Goal: Transaction & Acquisition: Purchase product/service

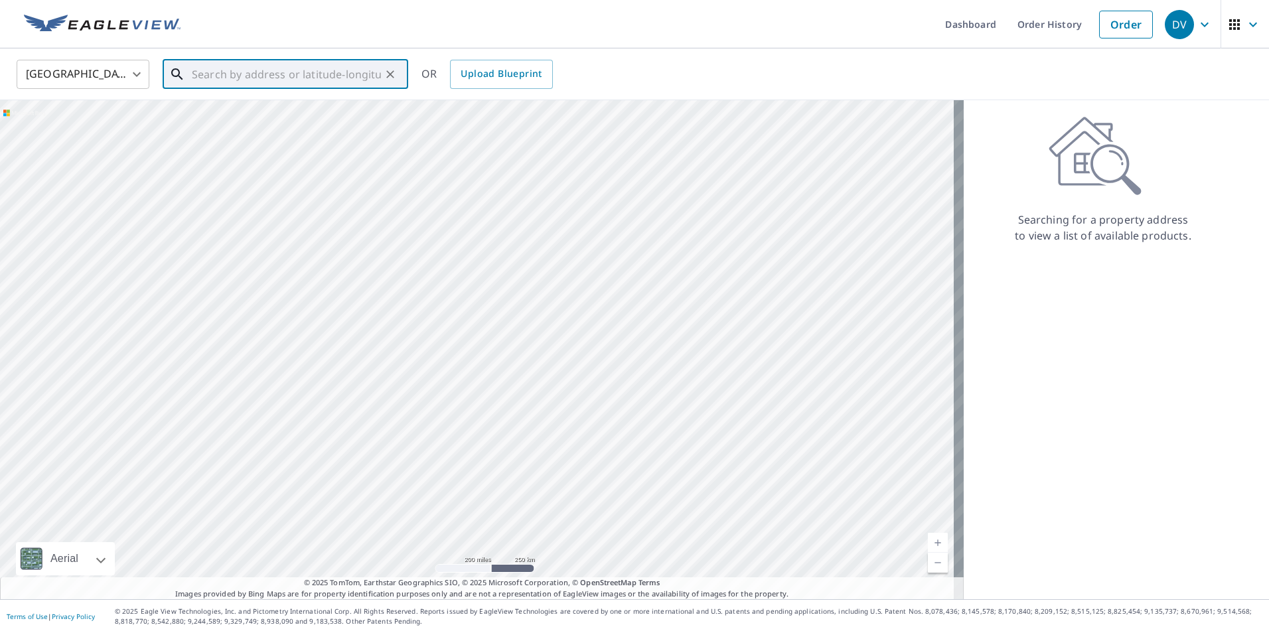
click at [307, 80] on input "text" at bounding box center [286, 74] width 189 height 37
paste input "[STREET_ADDRESS] U"
click at [254, 105] on span "[STREET_ADDRESS]" at bounding box center [293, 113] width 208 height 16
type input "[STREET_ADDRESS]"
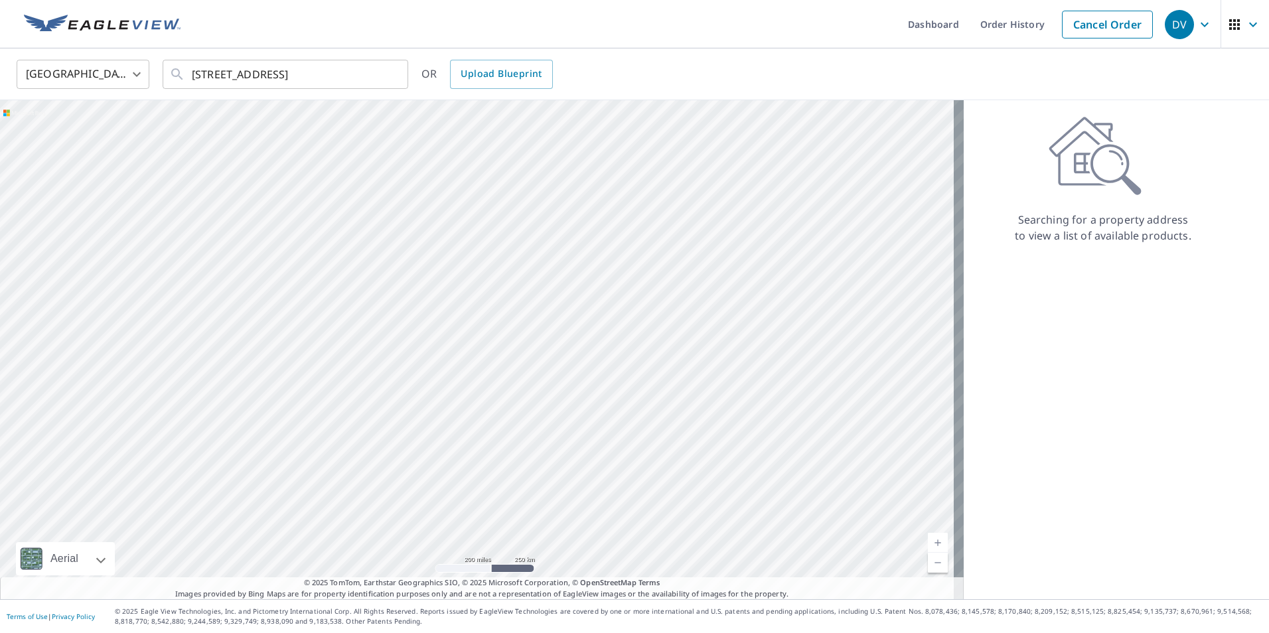
scroll to position [0, 0]
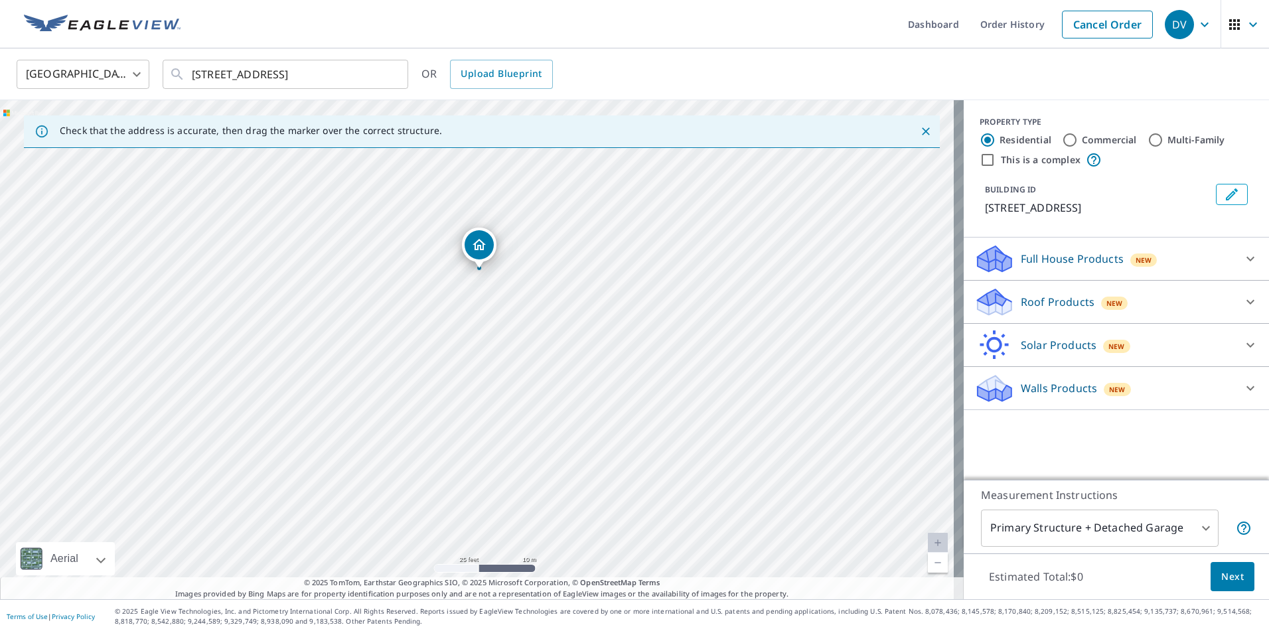
click at [1058, 310] on p "Roof Products" at bounding box center [1057, 302] width 74 height 16
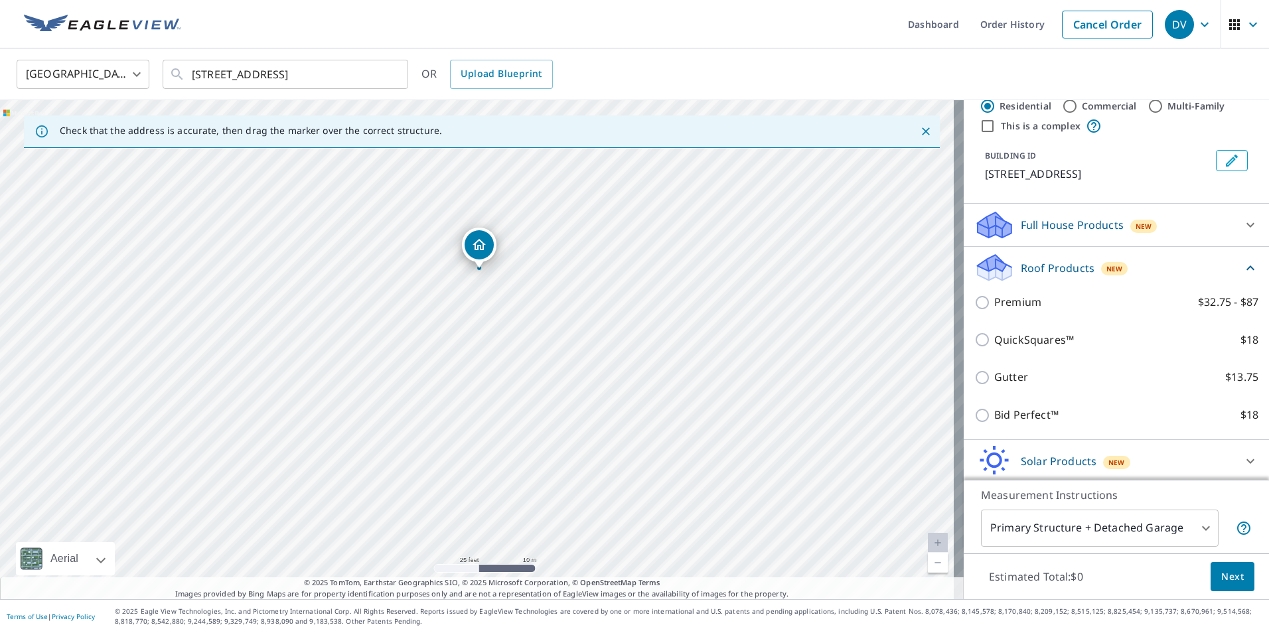
scroll to position [66, 0]
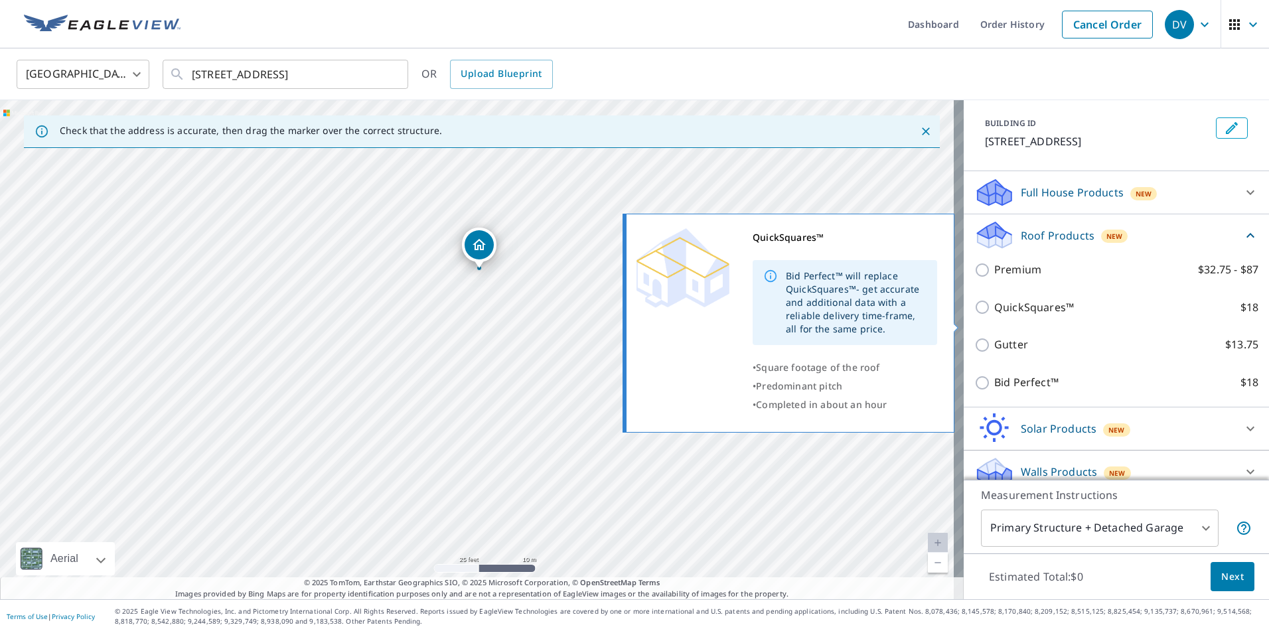
click at [977, 315] on input "QuickSquares™ $18" at bounding box center [984, 307] width 20 height 16
checkbox input "true"
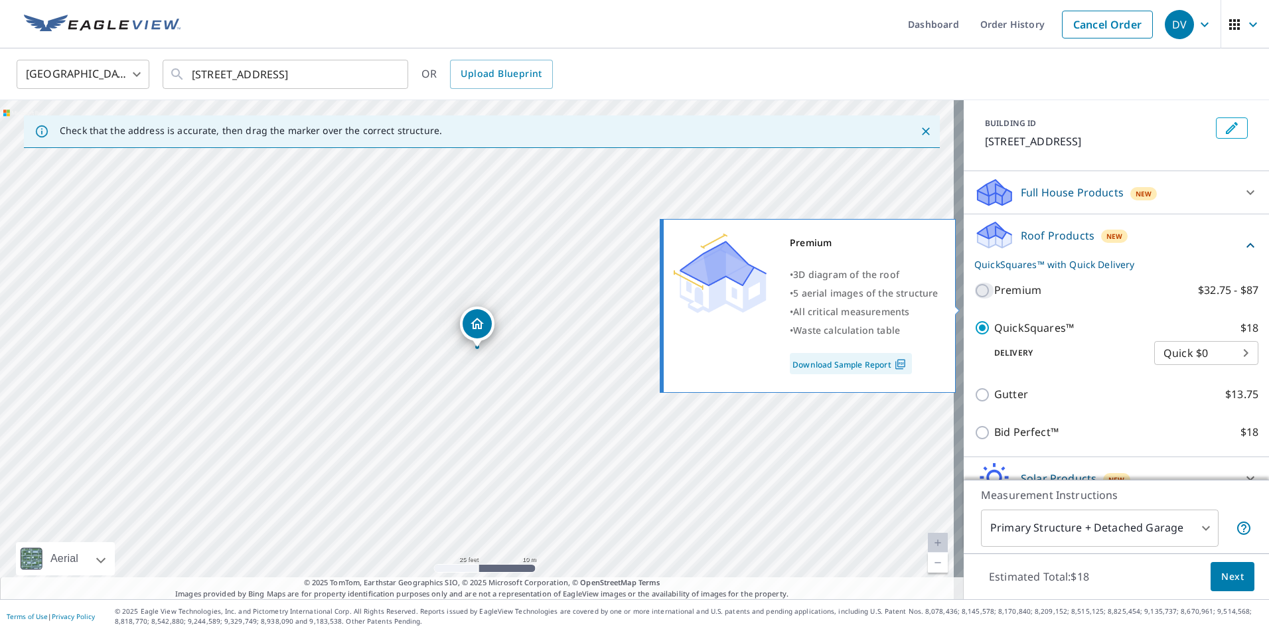
click at [977, 299] on input "Premium $32.75 - $87" at bounding box center [984, 291] width 20 height 16
checkbox input "true"
checkbox input "false"
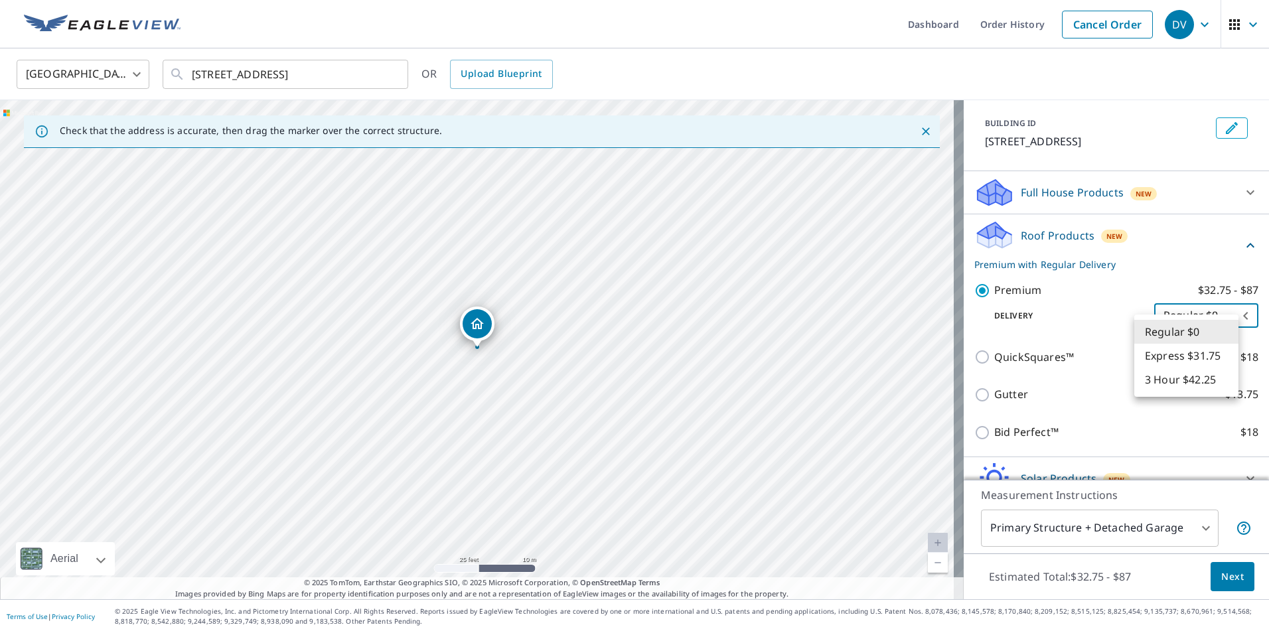
click at [1201, 332] on body "DV DV Dashboard Order History Cancel Order DV United States US ​ 8149 Ridge Cre…" at bounding box center [634, 316] width 1269 height 633
click at [974, 307] on div at bounding box center [634, 316] width 1269 height 633
click at [1221, 572] on span "Next" at bounding box center [1232, 577] width 23 height 17
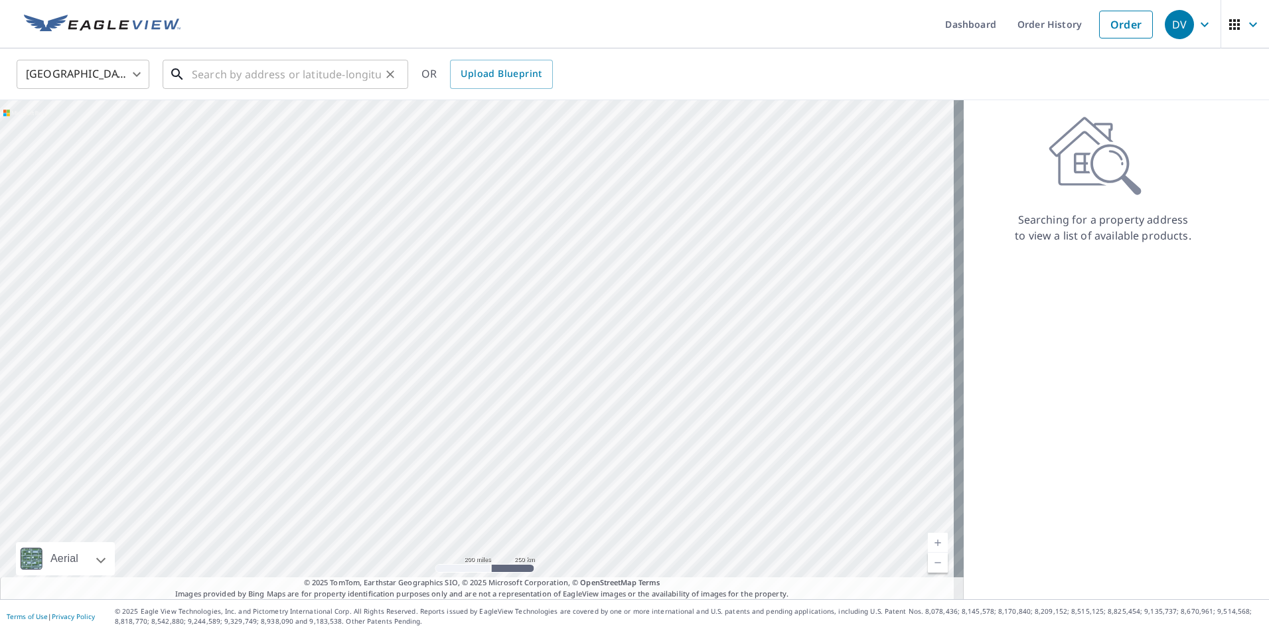
click at [254, 69] on input "text" at bounding box center [286, 74] width 189 height 37
paste input "[STREET_ADDRESS]"
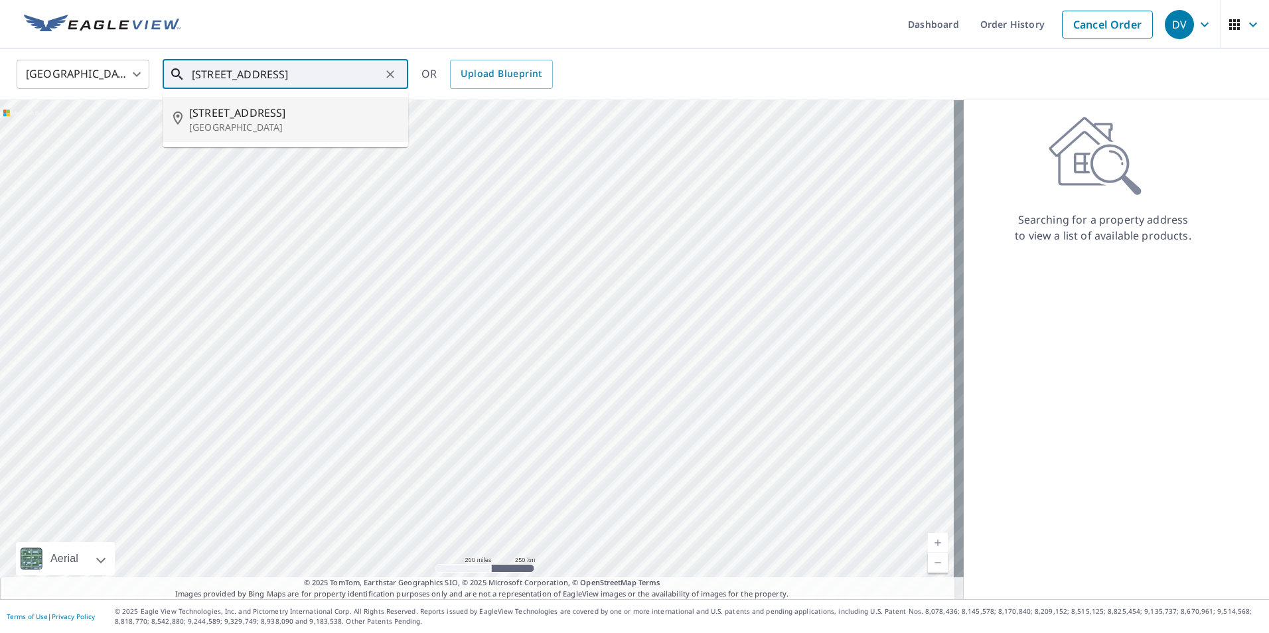
click at [279, 121] on p "[GEOGRAPHIC_DATA]" at bounding box center [293, 127] width 208 height 13
type input "[STREET_ADDRESS]"
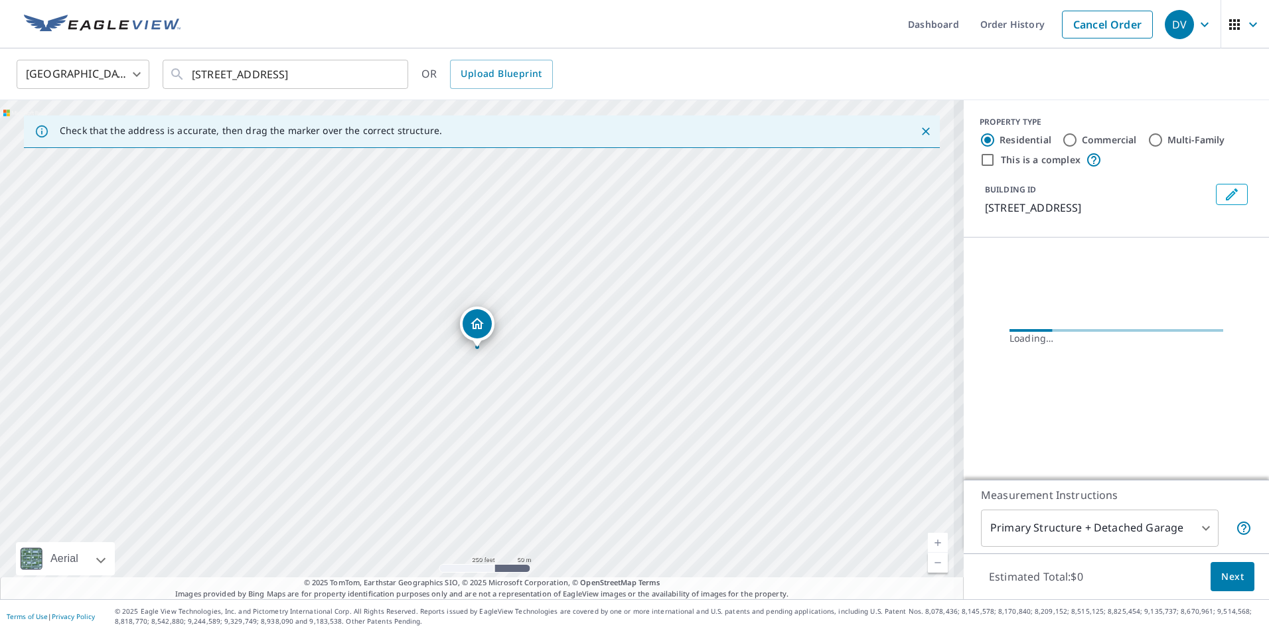
scroll to position [0, 0]
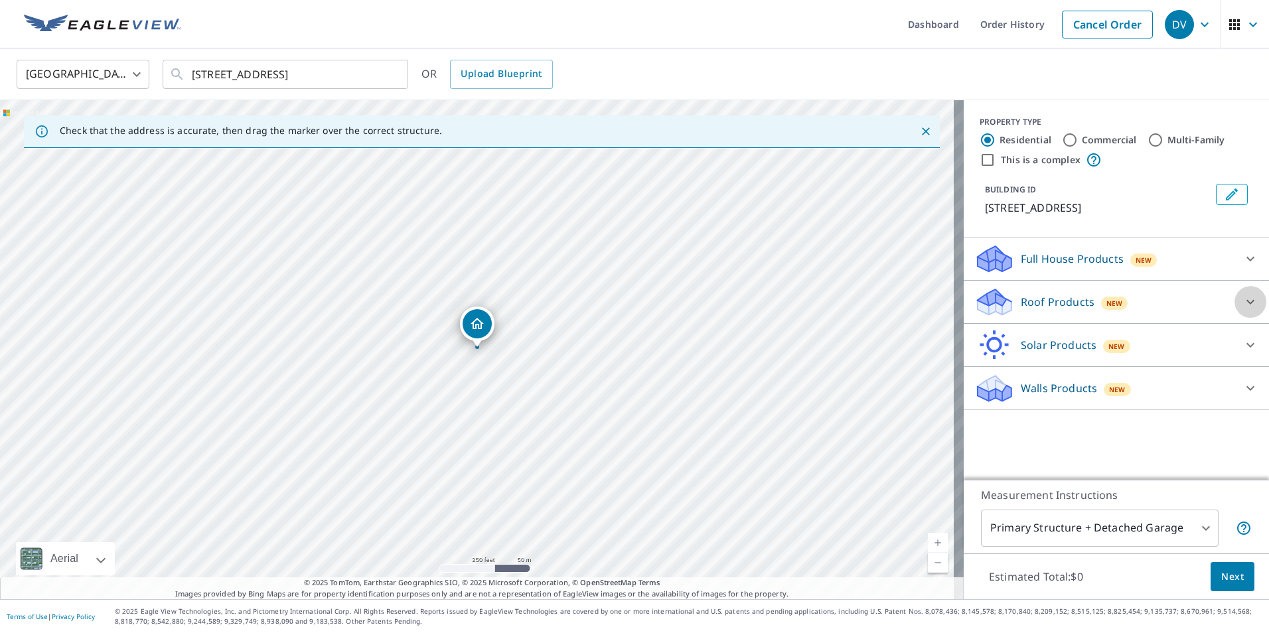
click at [1242, 310] on icon at bounding box center [1250, 302] width 16 height 16
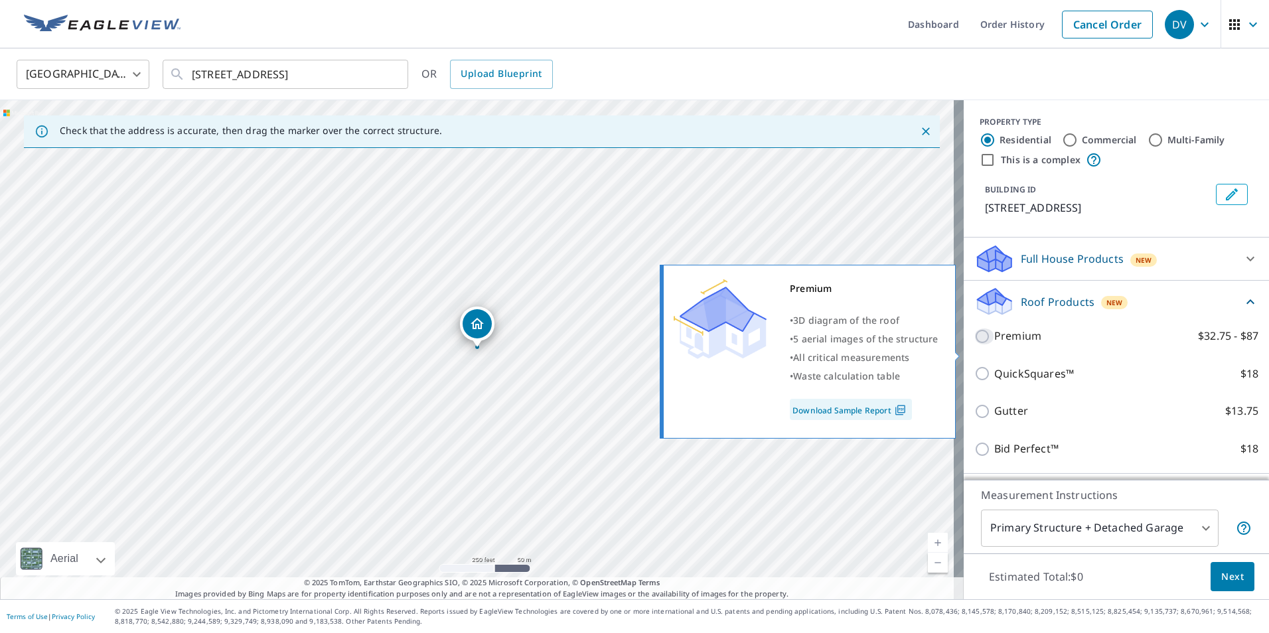
click at [974, 344] on input "Premium $32.75 - $87" at bounding box center [984, 336] width 20 height 16
checkbox input "true"
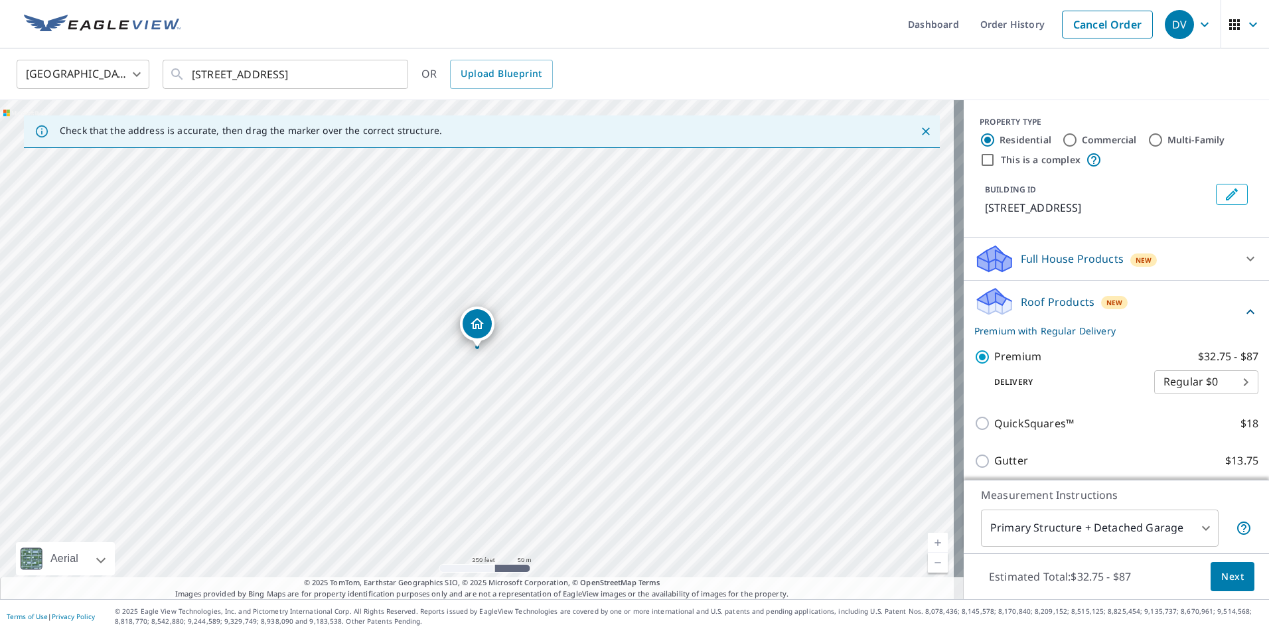
click at [1225, 571] on span "Next" at bounding box center [1232, 577] width 23 height 17
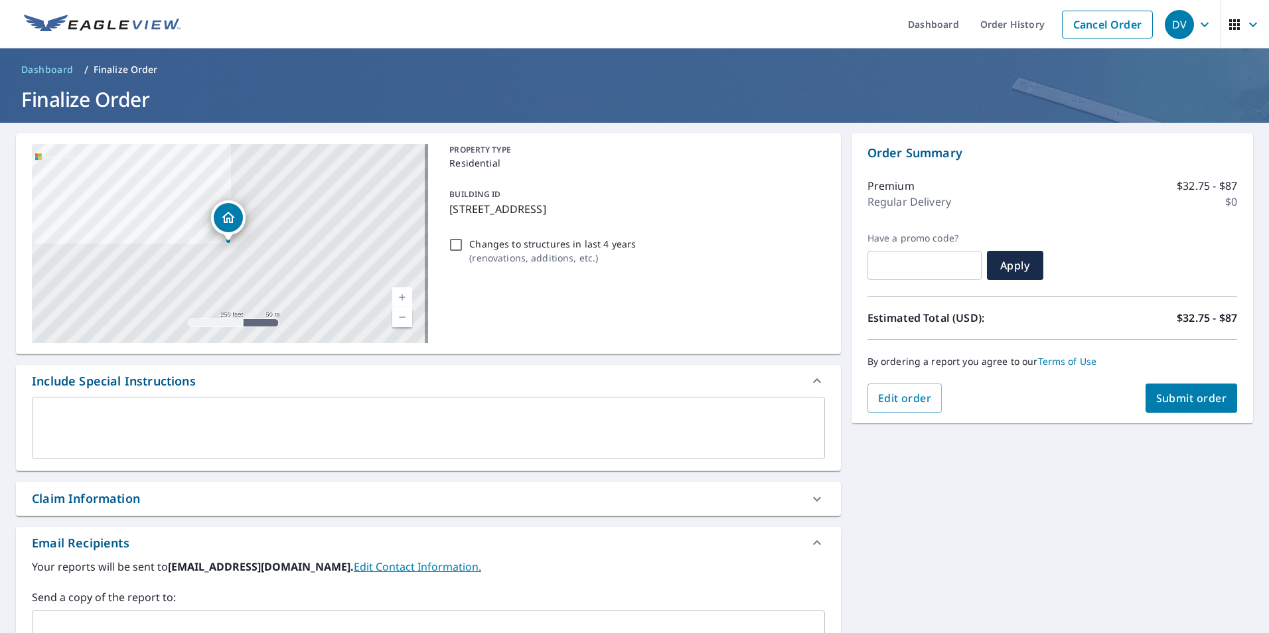
click at [1190, 401] on span "Submit order" at bounding box center [1191, 398] width 71 height 15
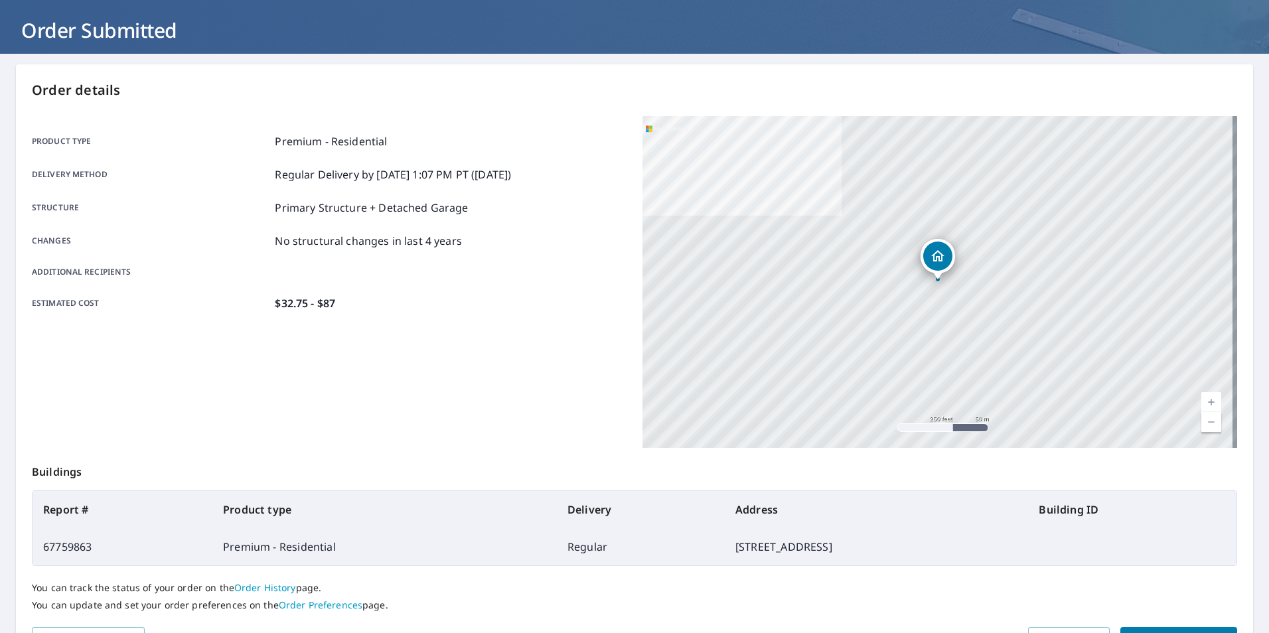
scroll to position [148, 0]
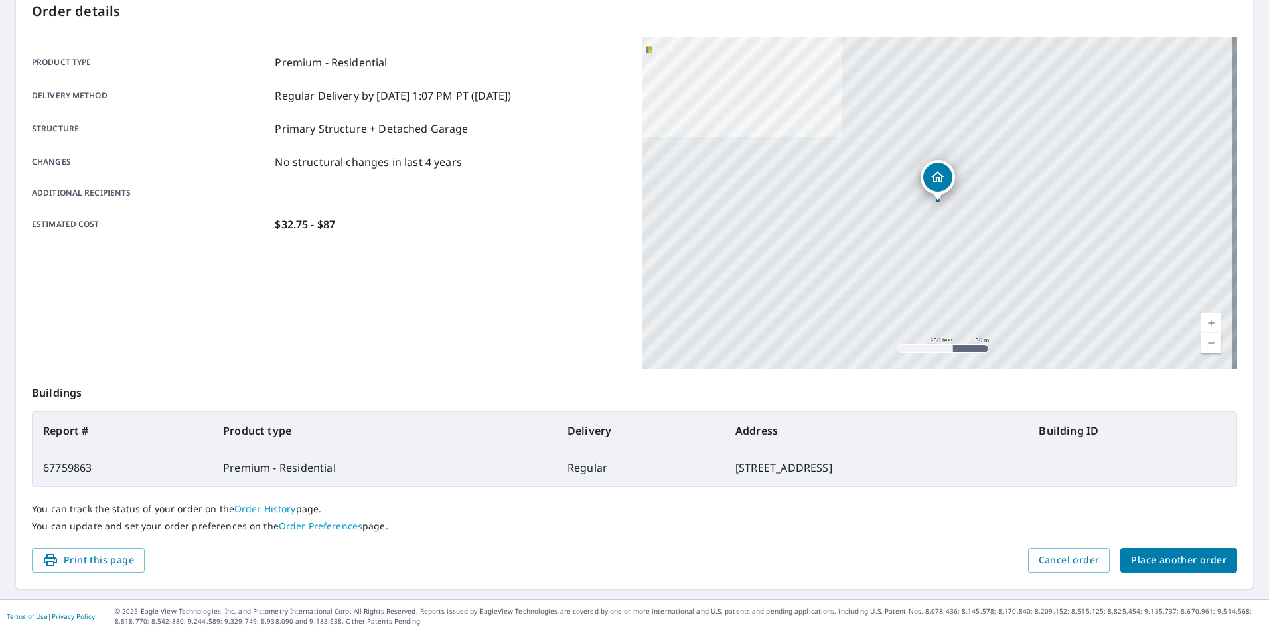
click at [1192, 565] on span "Place another order" at bounding box center [1179, 560] width 96 height 17
